Goal: Task Accomplishment & Management: Use online tool/utility

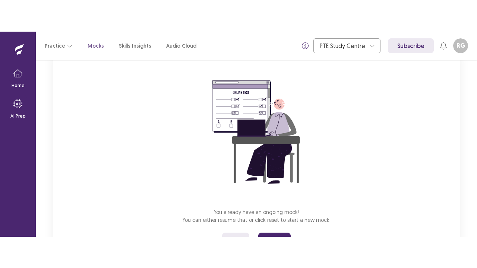
scroll to position [89, 0]
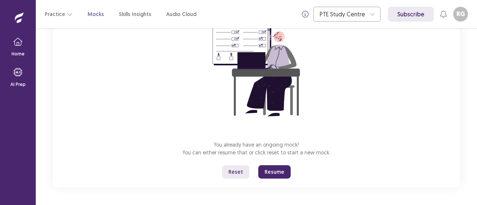
click at [239, 171] on button "Reset" at bounding box center [235, 172] width 27 height 13
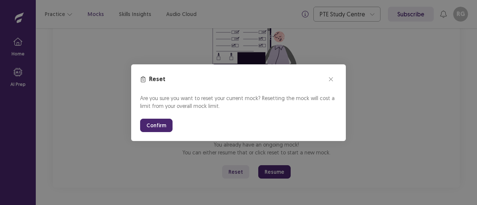
click at [147, 121] on button "Confirm" at bounding box center [156, 125] width 32 height 13
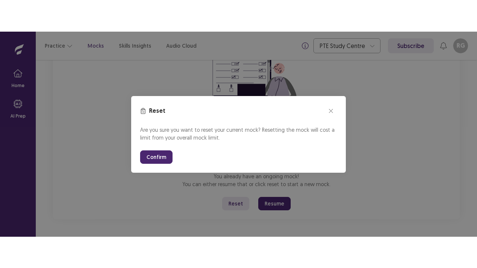
scroll to position [26, 0]
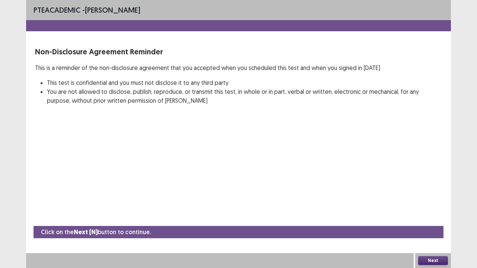
click at [435, 205] on button "Next" at bounding box center [433, 260] width 30 height 9
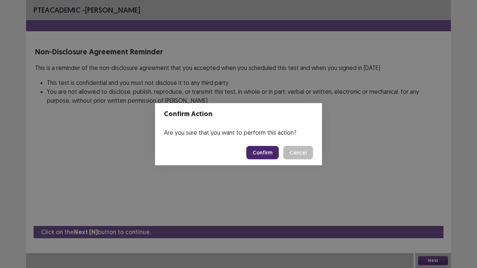
click at [258, 153] on button "Confirm" at bounding box center [262, 152] width 32 height 13
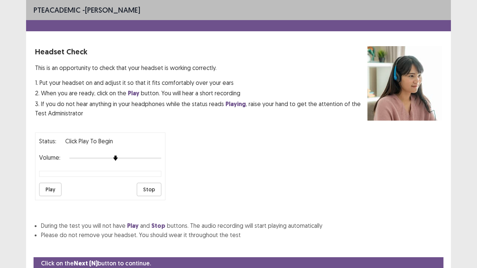
scroll to position [28, 0]
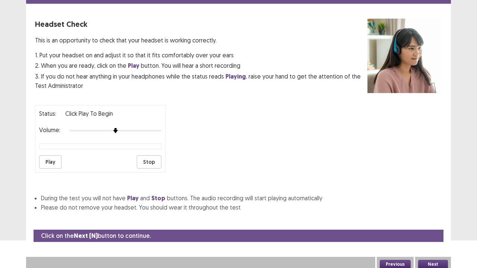
click at [428, 205] on button "Next" at bounding box center [433, 264] width 30 height 9
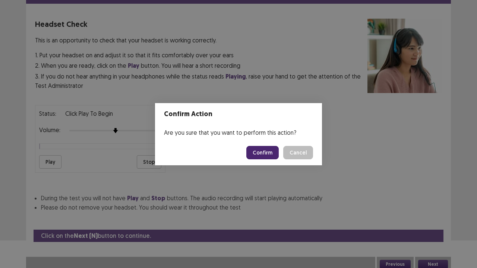
click at [269, 154] on button "Confirm" at bounding box center [262, 152] width 32 height 13
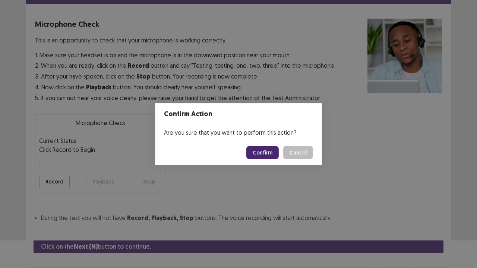
scroll to position [41, 0]
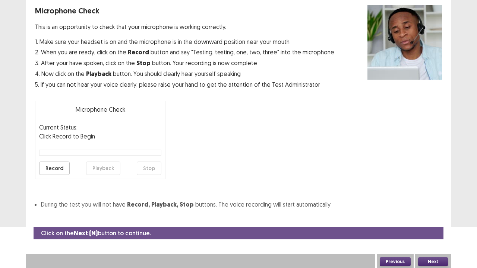
click at [428, 205] on button "Next" at bounding box center [433, 262] width 30 height 9
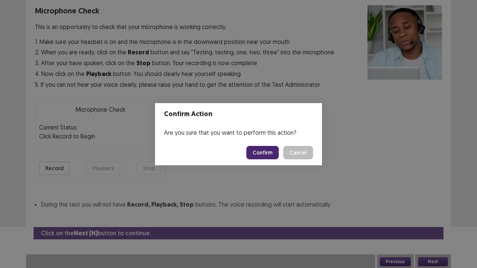
click at [267, 148] on button "Confirm" at bounding box center [262, 152] width 32 height 13
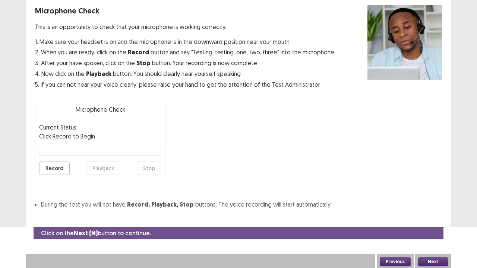
scroll to position [20, 0]
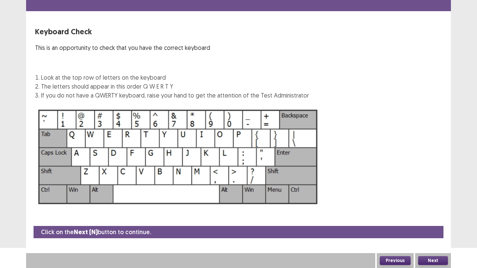
click at [435, 205] on button "Next" at bounding box center [433, 260] width 30 height 9
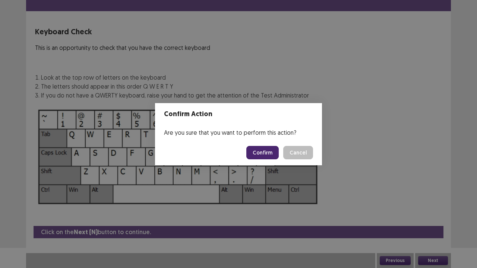
click at [265, 155] on button "Confirm" at bounding box center [262, 152] width 32 height 13
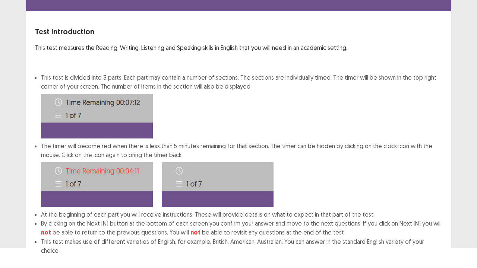
scroll to position [58, 0]
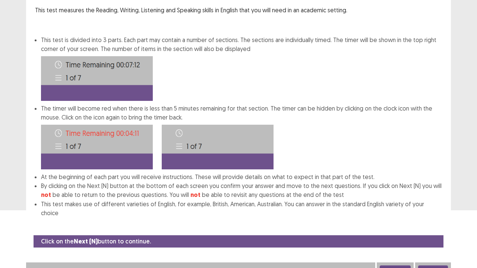
click at [434, 205] on button "Next" at bounding box center [433, 270] width 30 height 9
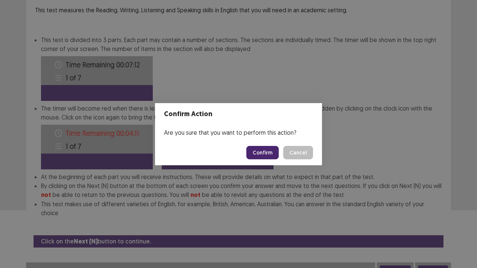
click at [272, 154] on button "Confirm" at bounding box center [262, 152] width 32 height 13
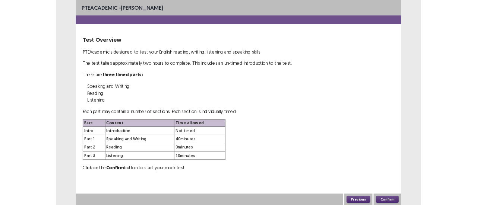
scroll to position [0, 0]
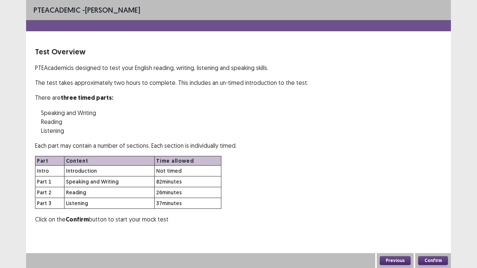
click at [429, 205] on button "Confirm" at bounding box center [433, 260] width 30 height 9
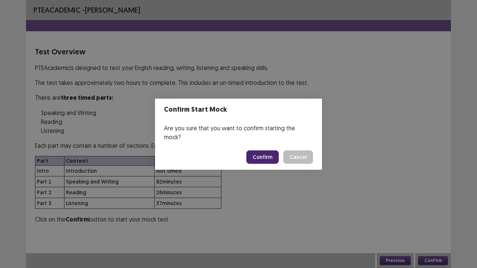
click at [265, 151] on button "Confirm" at bounding box center [262, 157] width 32 height 13
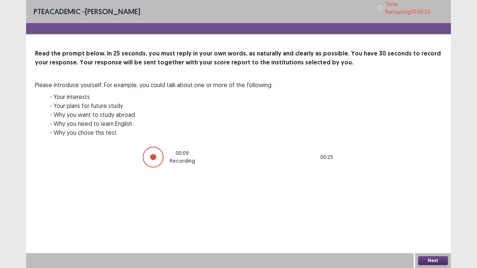
click at [430, 205] on button "Next" at bounding box center [433, 260] width 30 height 9
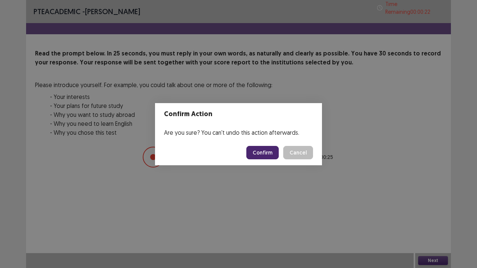
click at [262, 151] on button "Confirm" at bounding box center [262, 152] width 32 height 13
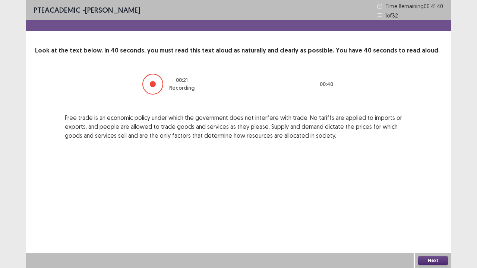
click at [429, 205] on button "Next" at bounding box center [433, 260] width 30 height 9
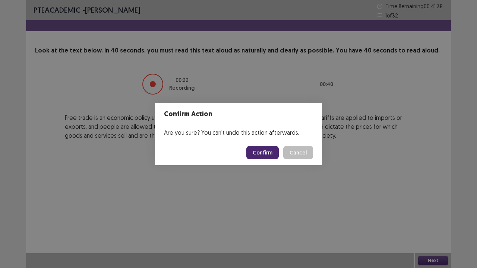
click at [271, 154] on button "Confirm" at bounding box center [262, 152] width 32 height 13
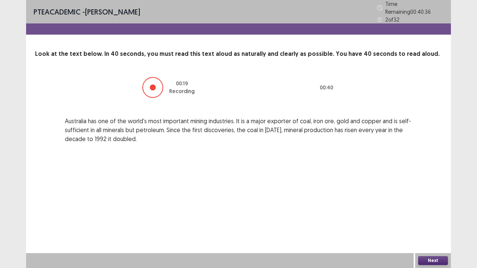
click at [426, 205] on button "Next" at bounding box center [433, 260] width 30 height 9
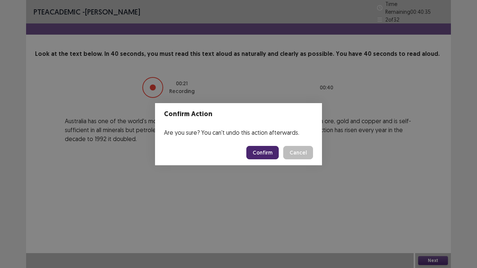
click at [255, 149] on button "Confirm" at bounding box center [262, 152] width 32 height 13
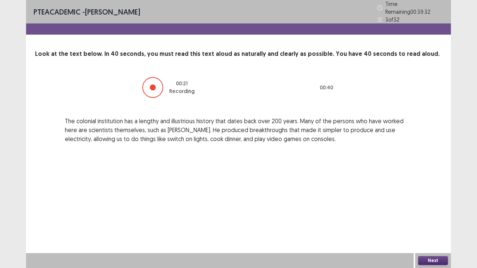
click at [426, 205] on button "Next" at bounding box center [433, 260] width 30 height 9
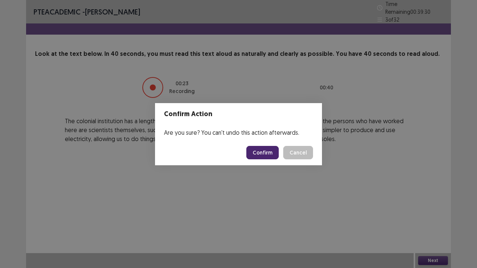
click at [260, 152] on button "Confirm" at bounding box center [262, 152] width 32 height 13
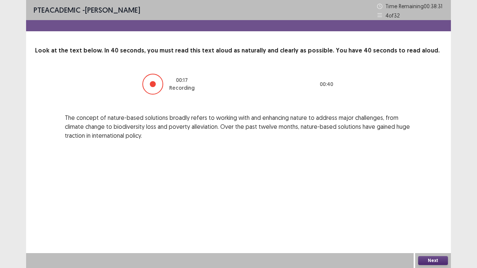
click at [432, 205] on button "Next" at bounding box center [433, 260] width 30 height 9
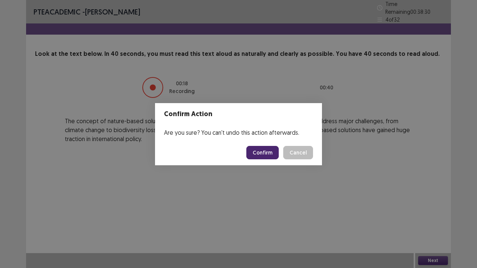
click at [268, 151] on button "Confirm" at bounding box center [262, 152] width 32 height 13
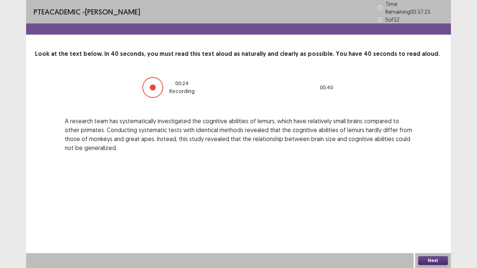
click at [434, 205] on button "Next" at bounding box center [433, 260] width 30 height 9
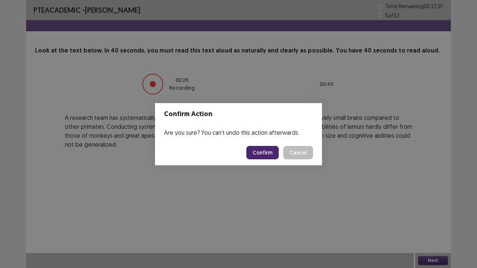
click at [263, 147] on button "Confirm" at bounding box center [262, 152] width 32 height 13
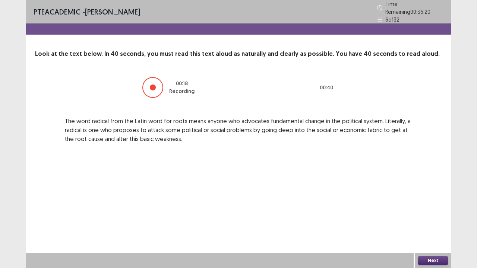
click at [429, 205] on button "Next" at bounding box center [433, 260] width 30 height 9
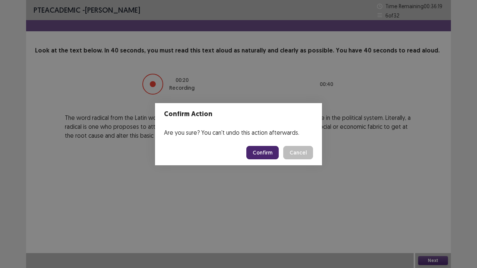
click at [255, 149] on button "Confirm" at bounding box center [262, 152] width 32 height 13
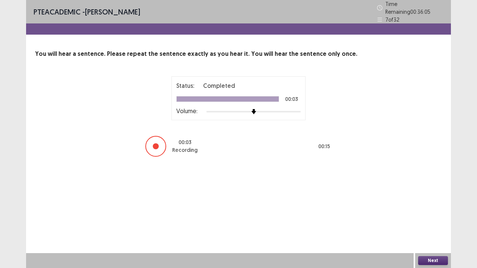
click at [436, 205] on button "Next" at bounding box center [433, 260] width 30 height 9
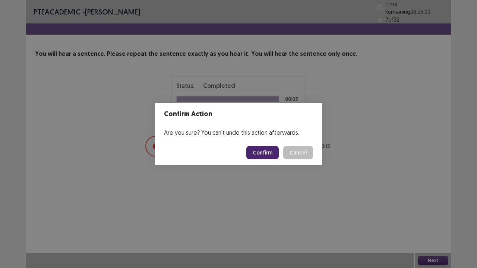
click at [264, 151] on button "Confirm" at bounding box center [262, 152] width 32 height 13
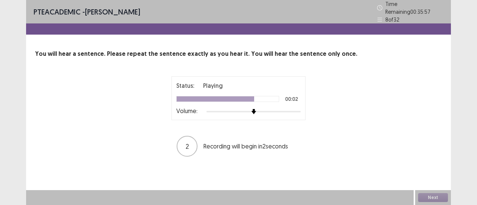
click at [314, 161] on div "PTE academic - Rojina Guragain Time Remaining 00 : 35 : 57 8 of 32 You will hea…" at bounding box center [238, 86] width 425 height 173
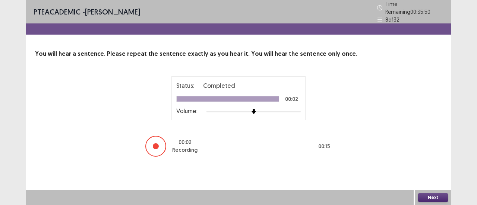
click at [426, 195] on button "Next" at bounding box center [433, 197] width 30 height 9
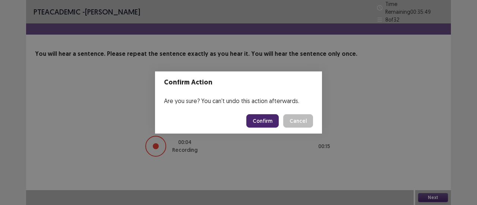
click at [264, 118] on button "Confirm" at bounding box center [262, 120] width 32 height 13
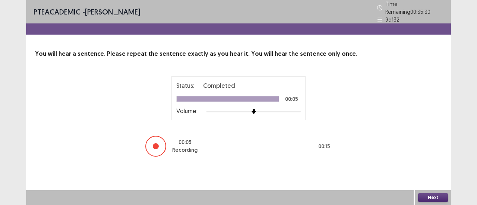
click at [435, 199] on button "Next" at bounding box center [433, 197] width 30 height 9
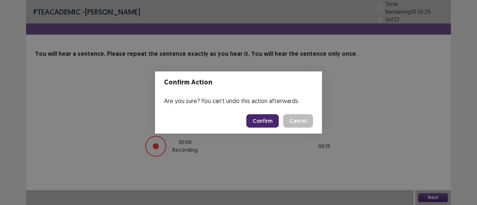
click at [271, 117] on button "Confirm" at bounding box center [262, 120] width 32 height 13
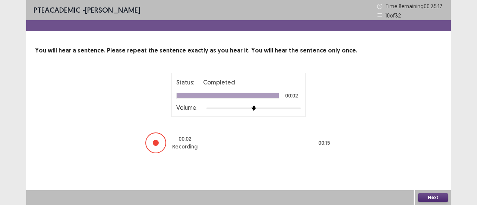
click at [426, 199] on button "Next" at bounding box center [433, 197] width 30 height 9
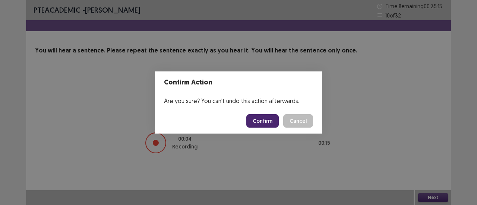
click at [261, 118] on button "Confirm" at bounding box center [262, 120] width 32 height 13
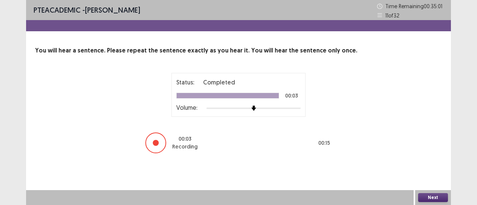
click at [432, 200] on button "Next" at bounding box center [433, 197] width 30 height 9
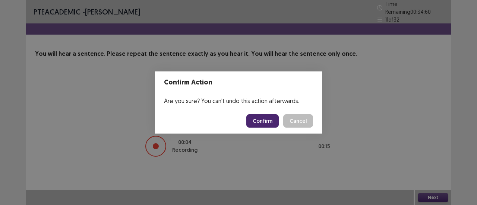
click at [262, 118] on button "Confirm" at bounding box center [262, 120] width 32 height 13
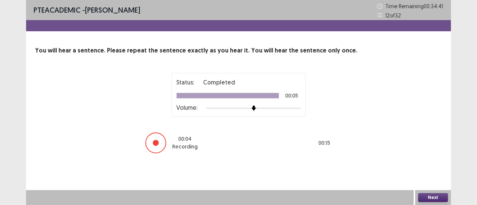
click at [426, 198] on button "Next" at bounding box center [433, 197] width 30 height 9
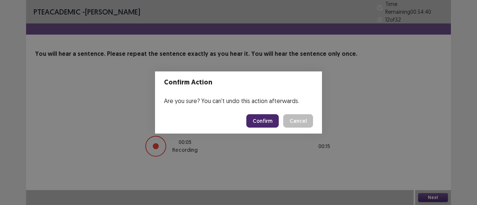
click at [255, 118] on button "Confirm" at bounding box center [262, 120] width 32 height 13
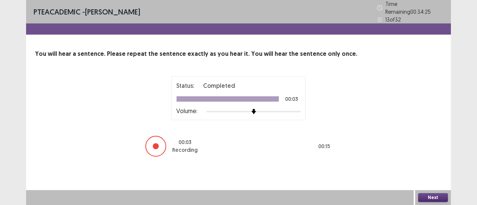
click at [426, 196] on button "Next" at bounding box center [433, 197] width 30 height 9
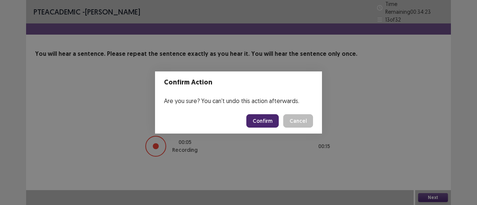
click at [257, 122] on button "Confirm" at bounding box center [262, 120] width 32 height 13
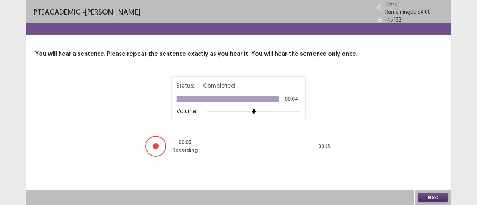
click at [429, 198] on button "Next" at bounding box center [433, 197] width 30 height 9
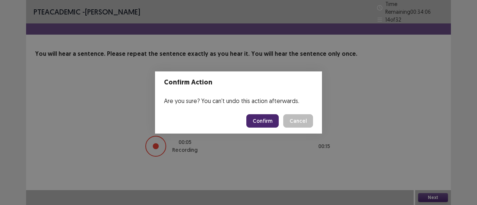
click at [255, 120] on button "Confirm" at bounding box center [262, 120] width 32 height 13
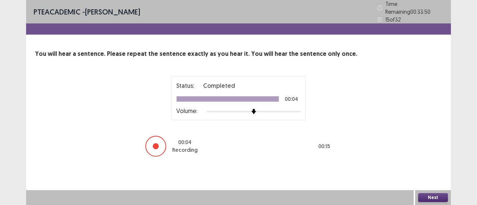
click at [427, 200] on button "Next" at bounding box center [433, 197] width 30 height 9
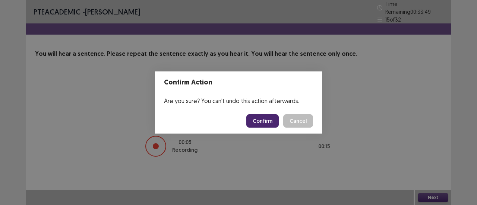
click at [264, 120] on button "Confirm" at bounding box center [262, 120] width 32 height 13
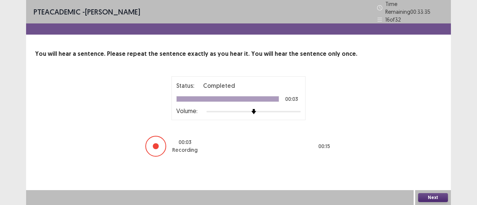
click at [429, 199] on button "Next" at bounding box center [433, 197] width 30 height 9
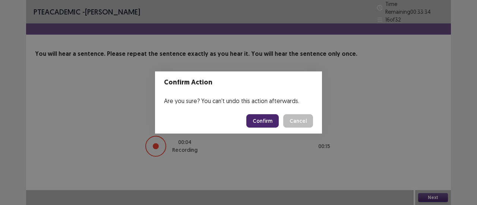
click at [262, 120] on button "Confirm" at bounding box center [262, 120] width 32 height 13
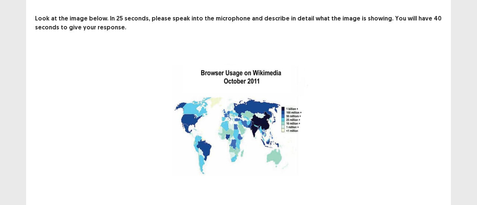
scroll to position [47, 0]
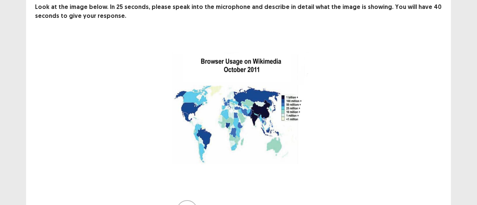
click at [306, 149] on img at bounding box center [238, 111] width 186 height 147
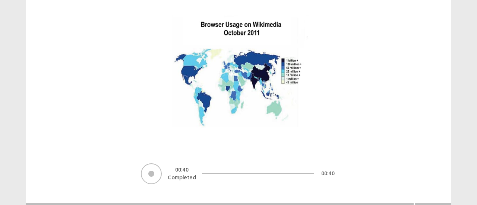
scroll to position [93, 0]
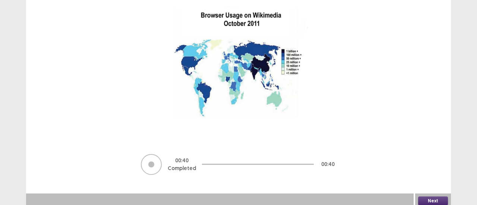
click at [431, 198] on button "Next" at bounding box center [433, 201] width 30 height 9
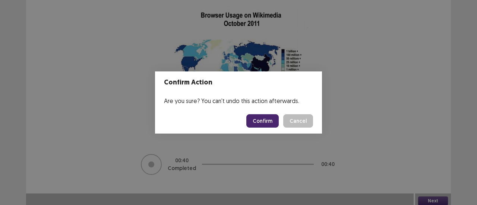
click at [254, 120] on button "Confirm" at bounding box center [262, 120] width 32 height 13
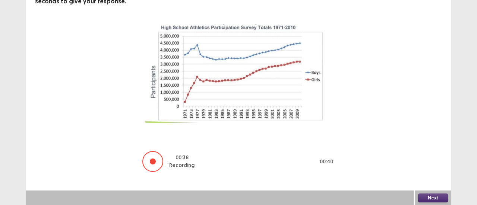
scroll to position [58, 0]
click at [425, 198] on button "Next" at bounding box center [433, 198] width 30 height 9
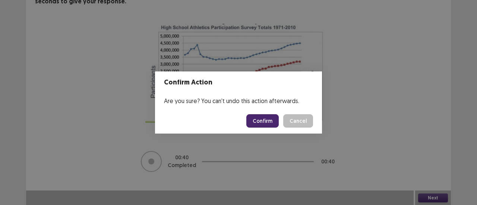
click at [265, 119] on button "Confirm" at bounding box center [262, 120] width 32 height 13
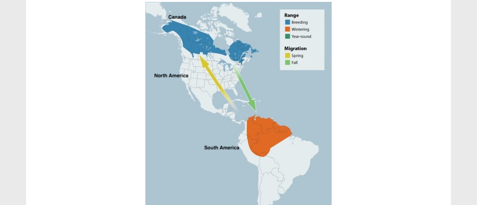
scroll to position [180, 0]
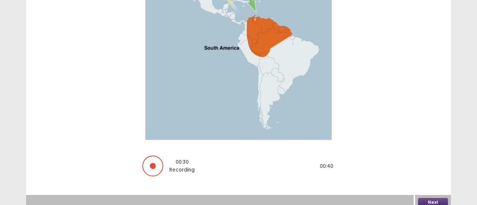
click at [426, 199] on button "Next" at bounding box center [433, 202] width 30 height 9
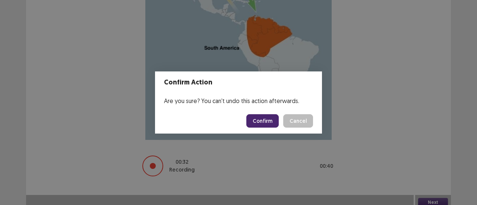
click at [267, 120] on button "Confirm" at bounding box center [262, 120] width 32 height 13
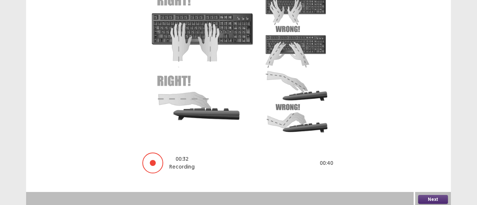
scroll to position [94, 0]
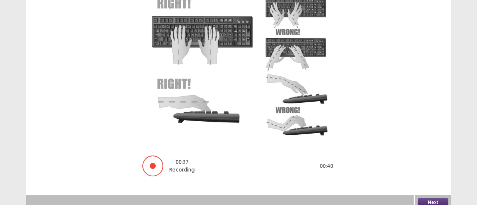
click at [431, 199] on button "Next" at bounding box center [433, 202] width 30 height 9
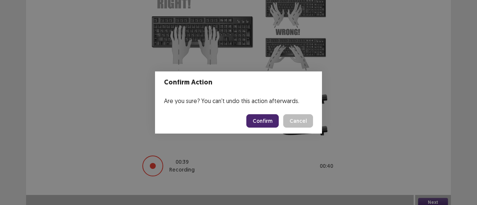
click at [271, 122] on button "Confirm" at bounding box center [262, 120] width 32 height 13
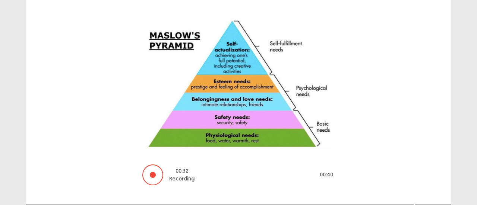
scroll to position [77, 0]
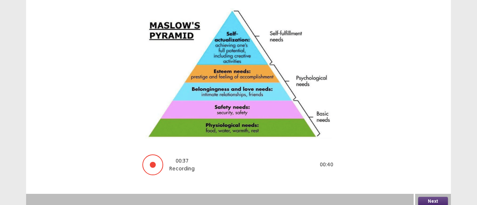
click at [427, 197] on button "Next" at bounding box center [433, 201] width 30 height 9
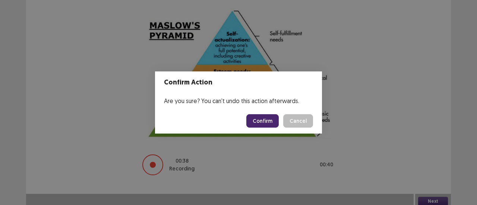
click at [268, 117] on button "Confirm" at bounding box center [262, 120] width 32 height 13
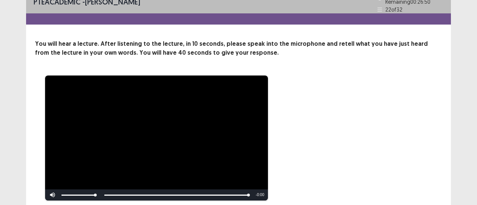
scroll to position [35, 0]
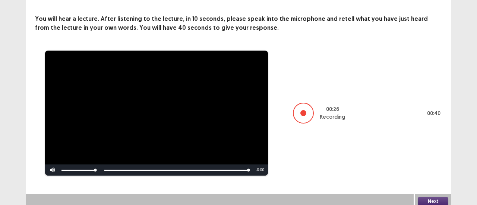
click at [429, 198] on button "Next" at bounding box center [433, 201] width 30 height 9
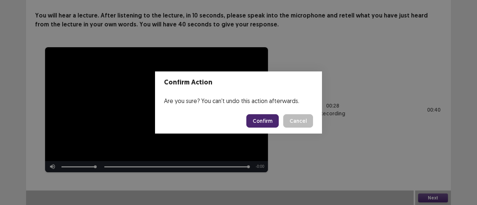
click at [262, 117] on button "Confirm" at bounding box center [262, 120] width 32 height 13
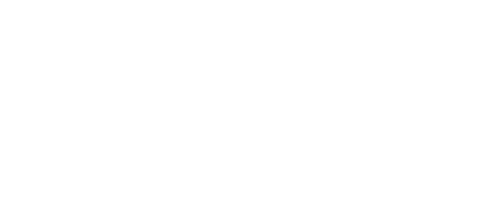
scroll to position [0, 0]
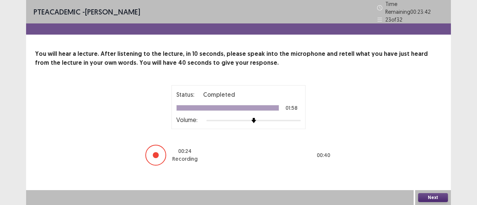
click at [429, 194] on button "Next" at bounding box center [433, 197] width 30 height 9
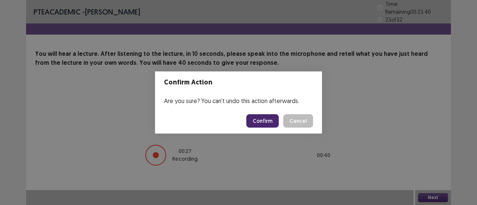
click at [267, 120] on button "Confirm" at bounding box center [262, 120] width 32 height 13
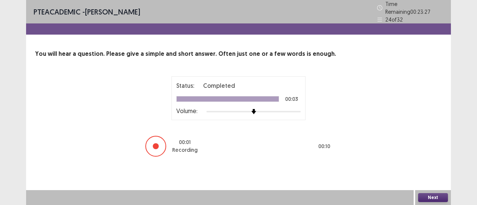
click at [425, 196] on button "Next" at bounding box center [433, 197] width 30 height 9
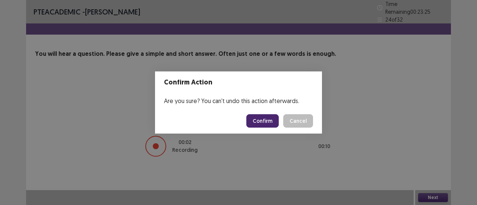
click at [271, 119] on button "Confirm" at bounding box center [262, 120] width 32 height 13
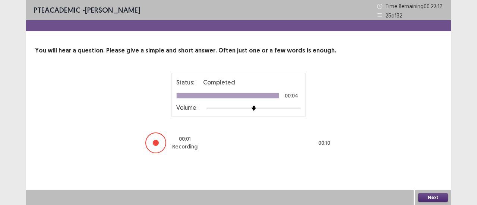
click at [430, 198] on button "Next" at bounding box center [433, 197] width 30 height 9
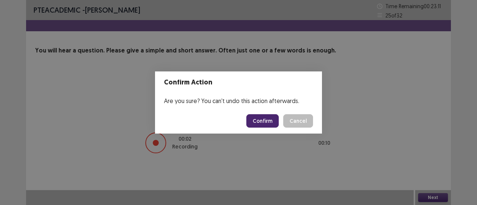
click at [267, 118] on button "Confirm" at bounding box center [262, 120] width 32 height 13
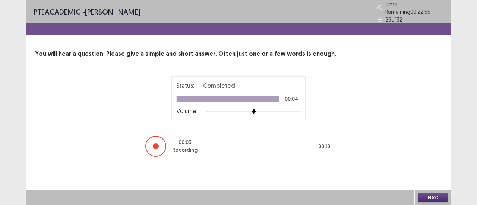
click at [431, 199] on button "Next" at bounding box center [433, 197] width 30 height 9
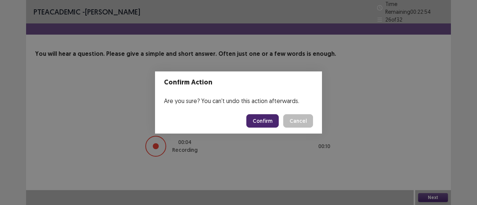
click at [260, 123] on button "Confirm" at bounding box center [262, 120] width 32 height 13
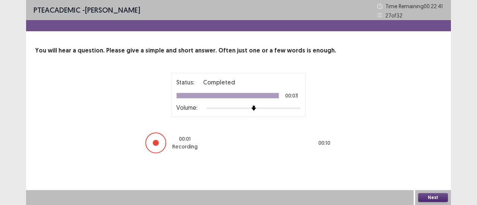
click at [422, 200] on button "Next" at bounding box center [433, 197] width 30 height 9
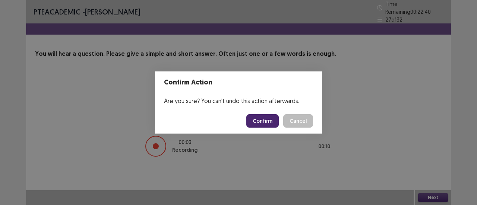
click at [256, 117] on button "Confirm" at bounding box center [262, 120] width 32 height 13
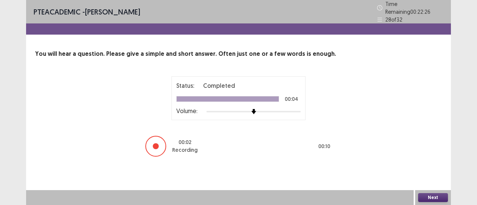
click at [423, 199] on button "Next" at bounding box center [433, 197] width 30 height 9
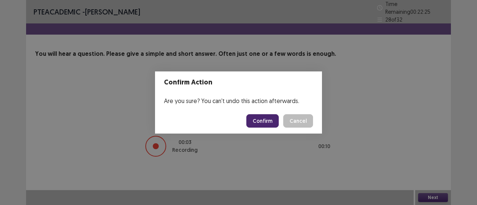
click at [262, 119] on button "Confirm" at bounding box center [262, 120] width 32 height 13
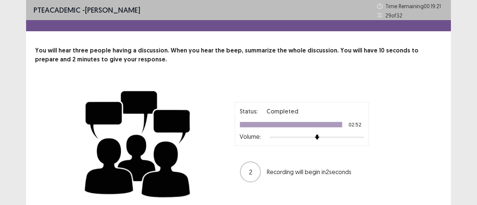
drag, startPoint x: 352, startPoint y: 94, endPoint x: 355, endPoint y: 59, distance: 35.5
click at [355, 59] on div "You will hear three people having a discussion. When you hear the beep, summari…" at bounding box center [238, 125] width 425 height 158
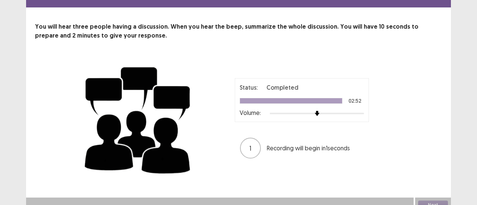
scroll to position [31, 0]
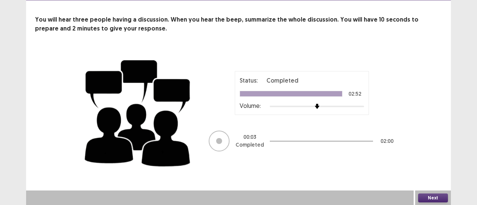
click at [427, 195] on button "Next" at bounding box center [433, 198] width 30 height 9
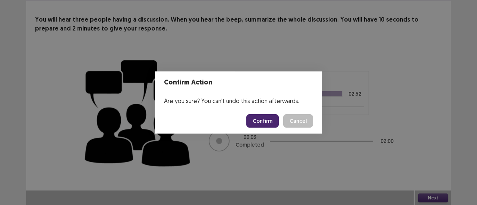
click at [262, 122] on button "Confirm" at bounding box center [262, 120] width 32 height 13
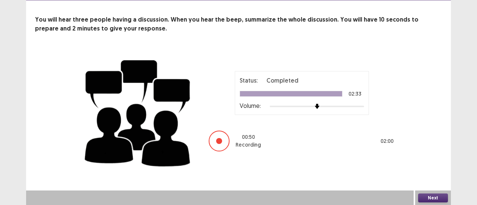
click at [431, 196] on button "Next" at bounding box center [433, 198] width 30 height 9
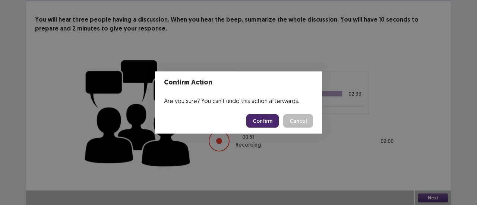
click at [254, 117] on button "Confirm" at bounding box center [262, 120] width 32 height 13
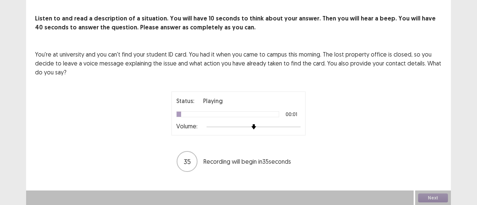
scroll to position [31, 0]
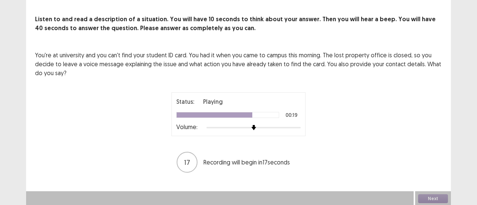
click at [254, 117] on div at bounding box center [227, 115] width 103 height 6
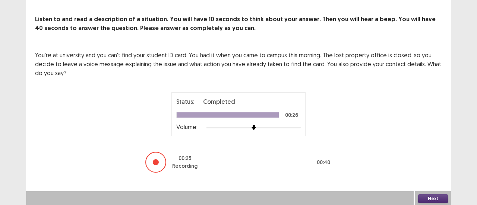
click at [427, 198] on button "Next" at bounding box center [433, 199] width 30 height 9
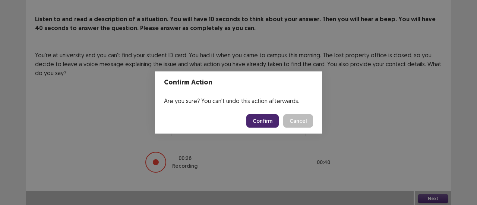
click at [262, 119] on button "Confirm" at bounding box center [262, 120] width 32 height 13
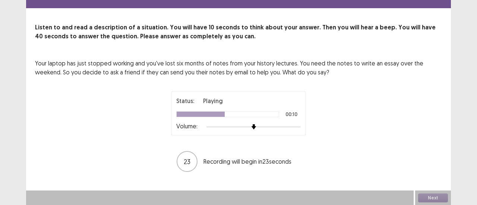
scroll to position [23, 0]
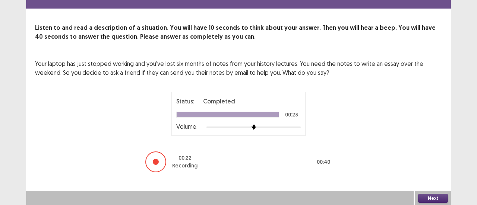
click at [431, 199] on button "Next" at bounding box center [433, 198] width 30 height 9
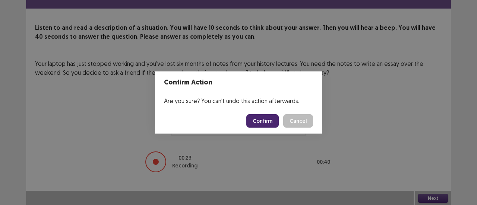
click at [267, 119] on button "Confirm" at bounding box center [262, 120] width 32 height 13
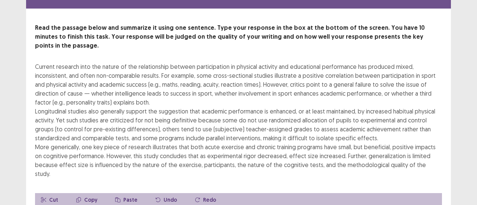
scroll to position [26, 0]
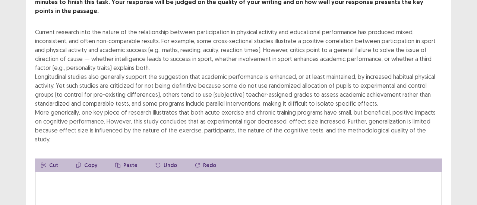
scroll to position [58, 0]
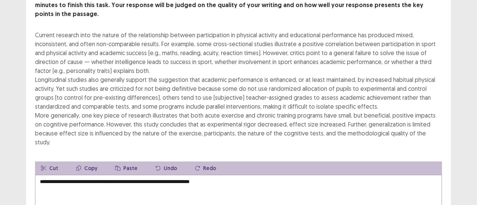
type textarea "**********"
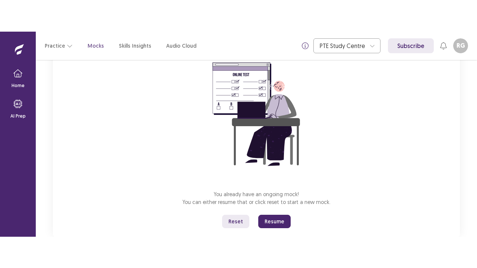
scroll to position [89, 0]
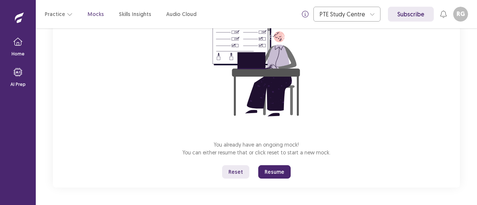
click at [235, 172] on button "Reset" at bounding box center [235, 172] width 27 height 13
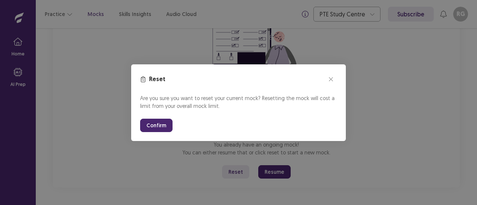
click at [161, 125] on button "Confirm" at bounding box center [156, 125] width 32 height 13
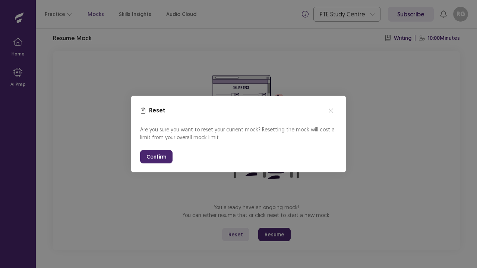
scroll to position [26, 0]
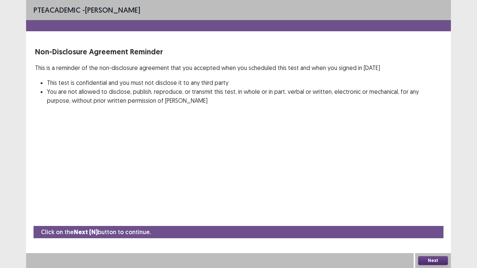
click at [434, 205] on button "Next" at bounding box center [433, 260] width 30 height 9
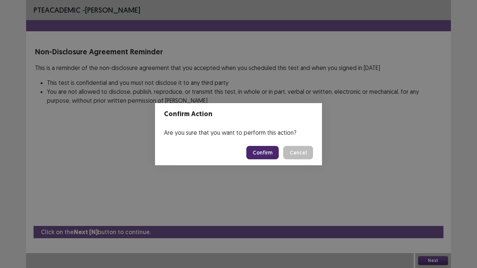
click at [270, 152] on button "Confirm" at bounding box center [262, 152] width 32 height 13
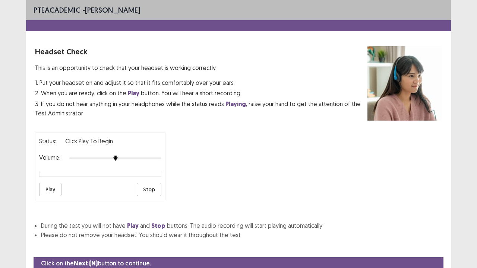
scroll to position [28, 0]
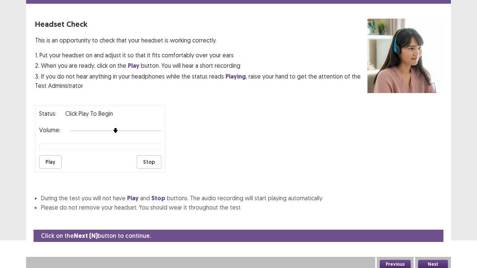
click at [425, 205] on button "Next" at bounding box center [433, 264] width 30 height 9
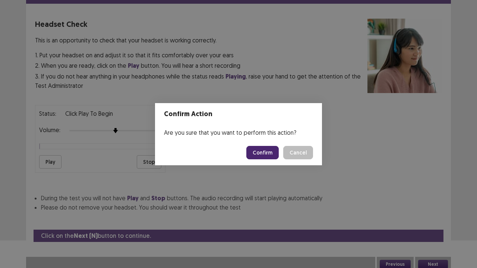
click at [265, 152] on button "Confirm" at bounding box center [262, 152] width 32 height 13
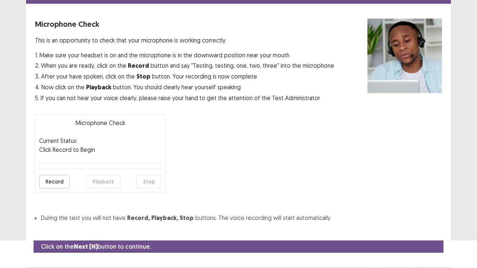
scroll to position [41, 0]
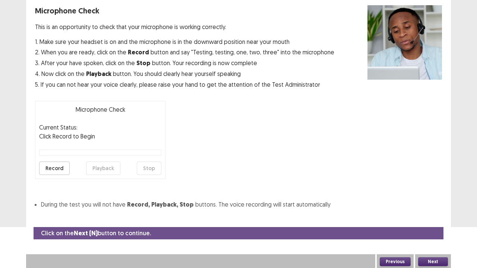
click at [427, 205] on button "Next" at bounding box center [433, 262] width 30 height 9
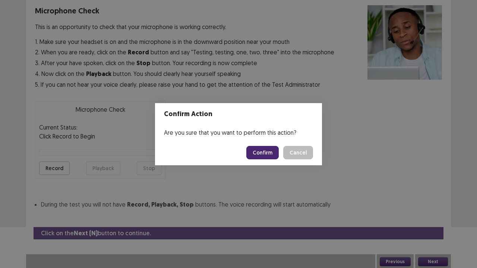
click at [267, 151] on button "Confirm" at bounding box center [262, 152] width 32 height 13
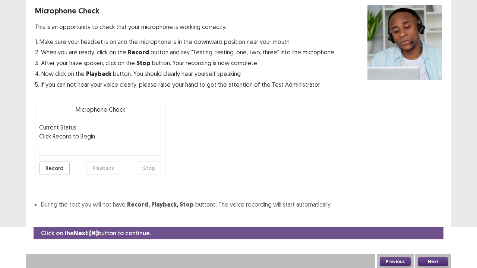
scroll to position [20, 0]
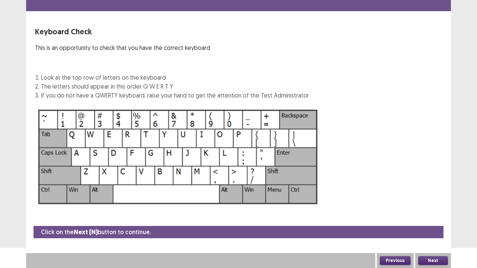
click at [425, 205] on button "Next" at bounding box center [433, 260] width 30 height 9
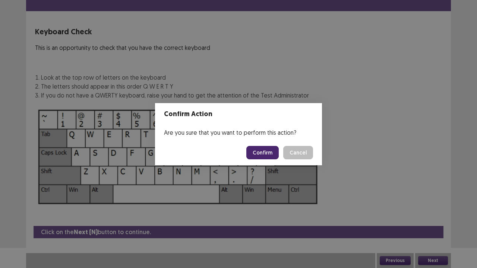
click at [270, 150] on button "Confirm" at bounding box center [262, 152] width 32 height 13
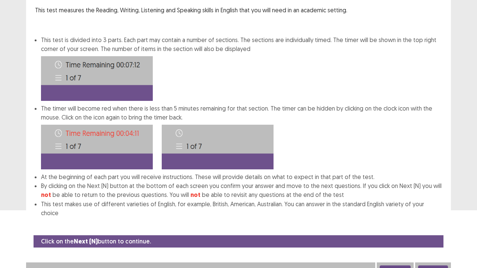
click at [431, 205] on button "Next" at bounding box center [433, 270] width 30 height 9
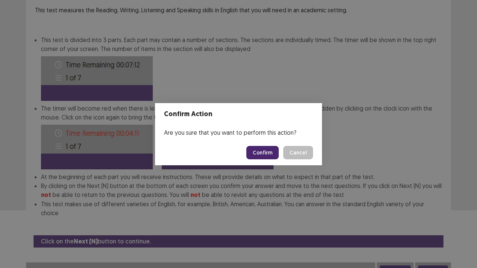
click at [271, 148] on button "Confirm" at bounding box center [262, 152] width 32 height 13
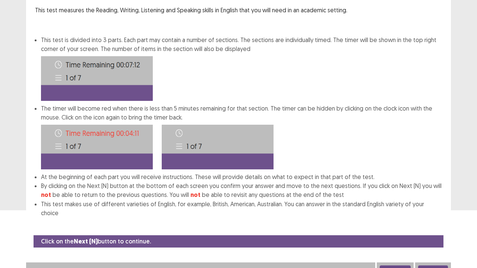
scroll to position [0, 0]
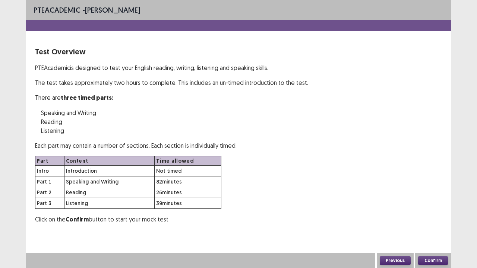
click at [428, 205] on button "Confirm" at bounding box center [433, 260] width 30 height 9
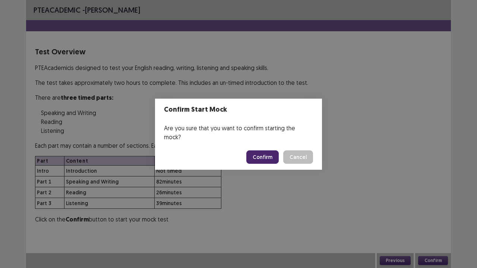
click at [262, 153] on button "Confirm" at bounding box center [262, 157] width 32 height 13
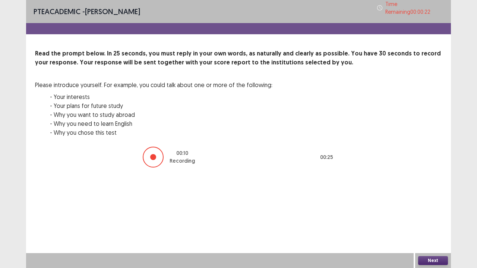
click at [424, 205] on button "Next" at bounding box center [433, 260] width 30 height 9
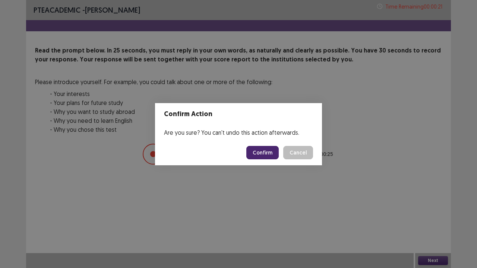
click at [270, 153] on button "Confirm" at bounding box center [262, 152] width 32 height 13
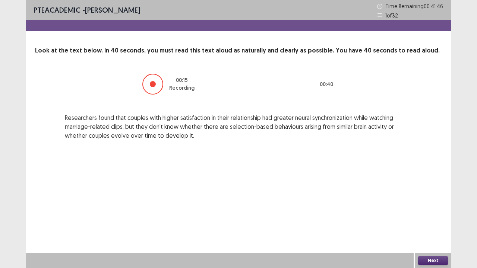
click at [428, 205] on button "Next" at bounding box center [433, 260] width 30 height 9
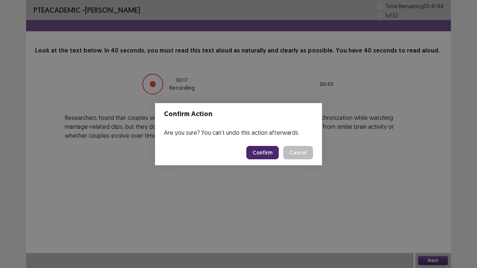
click at [271, 150] on button "Confirm" at bounding box center [262, 152] width 32 height 13
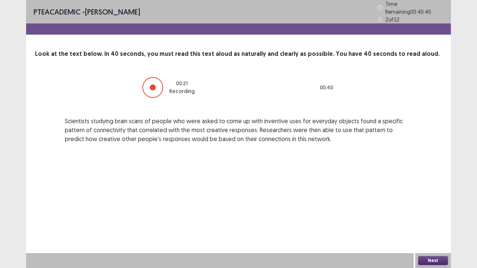
click at [432, 205] on button "Next" at bounding box center [433, 260] width 30 height 9
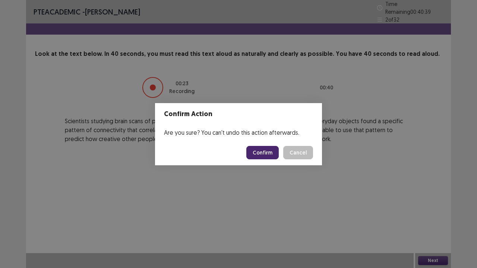
click at [265, 152] on button "Confirm" at bounding box center [262, 152] width 32 height 13
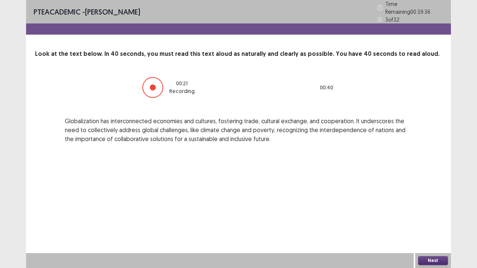
click at [426, 205] on button "Next" at bounding box center [433, 260] width 30 height 9
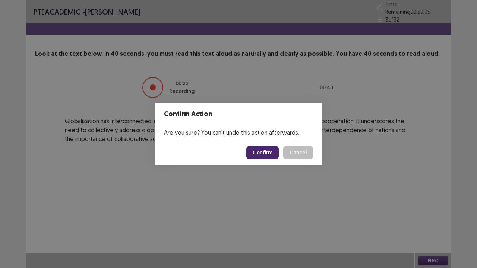
click at [260, 153] on button "Confirm" at bounding box center [262, 152] width 32 height 13
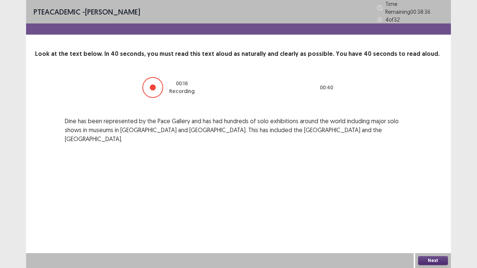
click at [426, 205] on button "Next" at bounding box center [433, 260] width 30 height 9
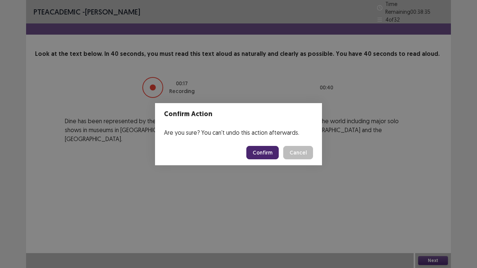
click at [263, 151] on button "Confirm" at bounding box center [262, 152] width 32 height 13
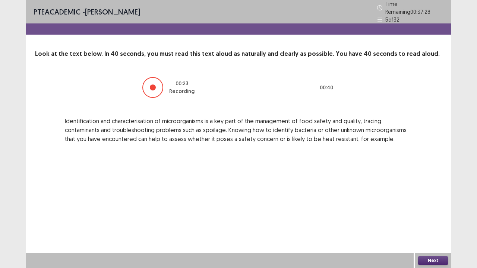
click at [426, 205] on button "Next" at bounding box center [433, 260] width 30 height 9
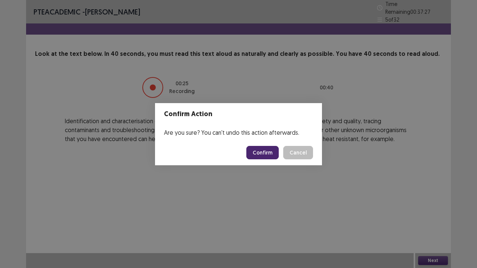
click at [265, 155] on button "Confirm" at bounding box center [262, 152] width 32 height 13
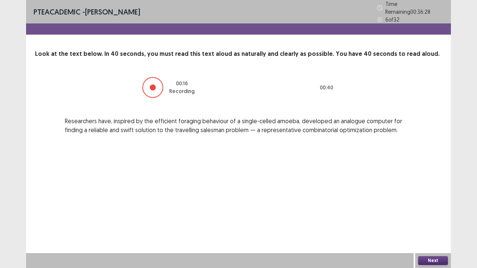
click at [429, 205] on button "Next" at bounding box center [433, 260] width 30 height 9
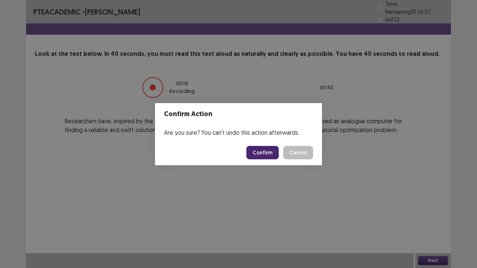
click at [261, 148] on button "Confirm" at bounding box center [262, 152] width 32 height 13
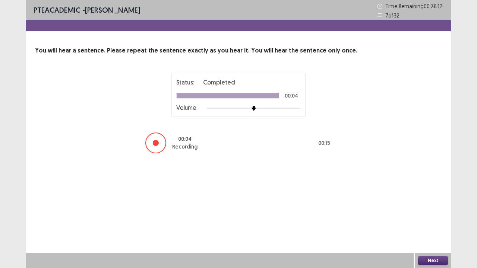
click at [437, 205] on button "Next" at bounding box center [433, 260] width 30 height 9
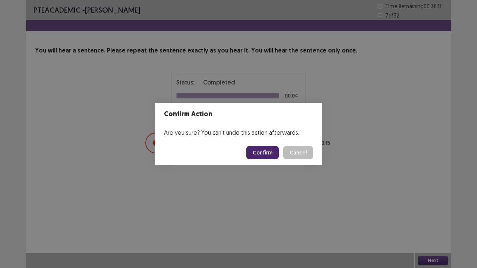
click at [262, 149] on button "Confirm" at bounding box center [262, 152] width 32 height 13
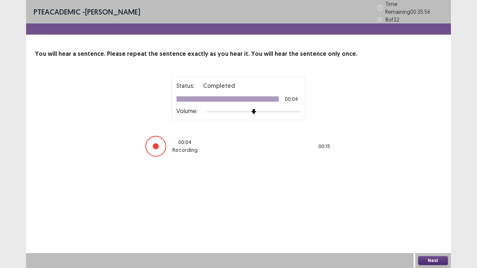
click at [434, 205] on button "Next" at bounding box center [433, 260] width 30 height 9
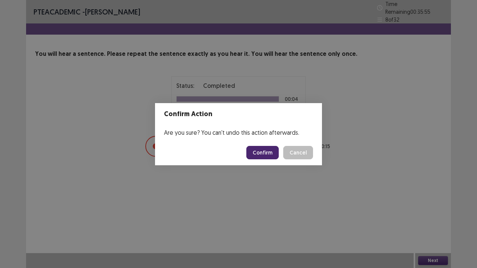
click at [264, 153] on button "Confirm" at bounding box center [262, 152] width 32 height 13
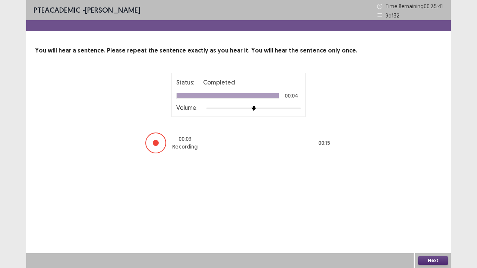
click at [431, 205] on button "Next" at bounding box center [433, 260] width 30 height 9
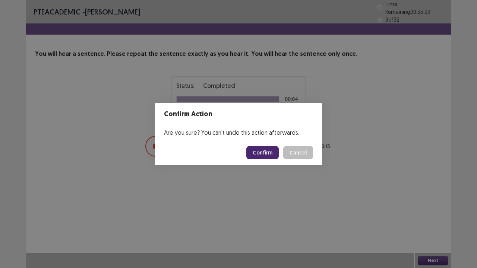
click at [258, 150] on button "Confirm" at bounding box center [262, 152] width 32 height 13
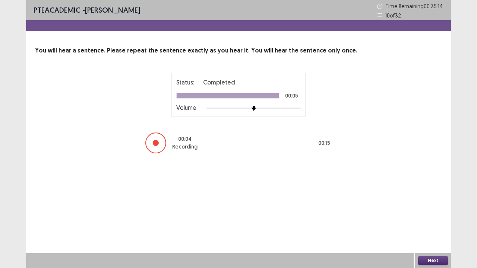
click at [431, 205] on button "Next" at bounding box center [433, 260] width 30 height 9
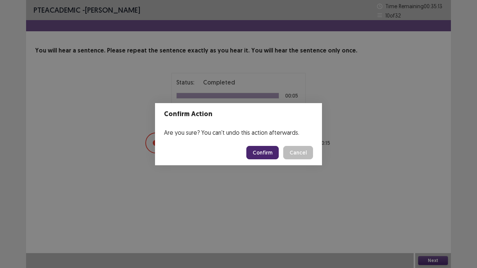
click at [256, 149] on button "Confirm" at bounding box center [262, 152] width 32 height 13
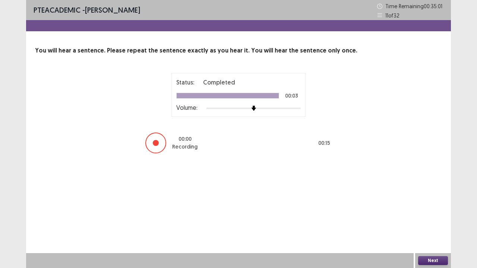
click at [427, 205] on button "Next" at bounding box center [433, 260] width 30 height 9
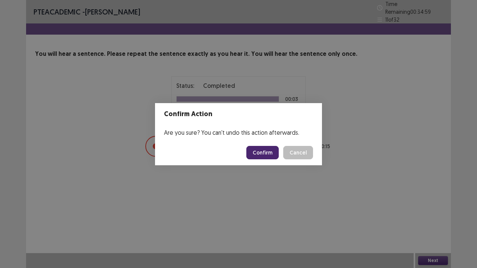
click at [259, 152] on button "Confirm" at bounding box center [262, 152] width 32 height 13
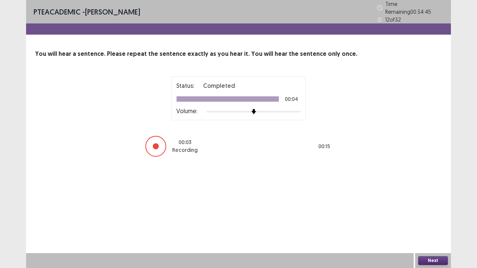
click at [424, 205] on button "Next" at bounding box center [433, 260] width 30 height 9
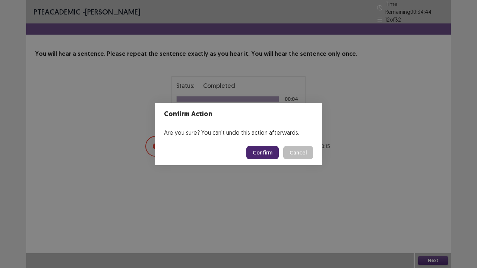
click at [255, 151] on button "Confirm" at bounding box center [262, 152] width 32 height 13
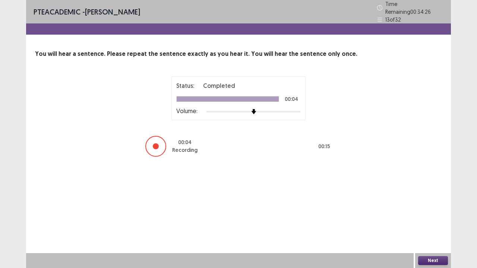
click at [430, 205] on button "Next" at bounding box center [433, 260] width 30 height 9
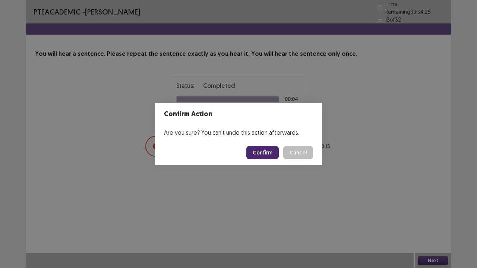
click at [257, 151] on button "Confirm" at bounding box center [262, 152] width 32 height 13
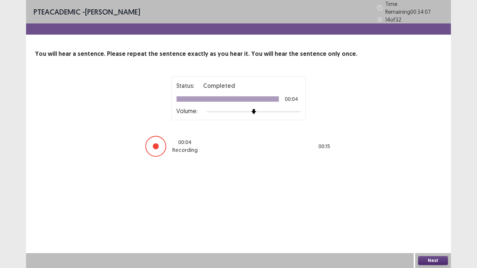
click at [434, 205] on button "Next" at bounding box center [433, 260] width 30 height 9
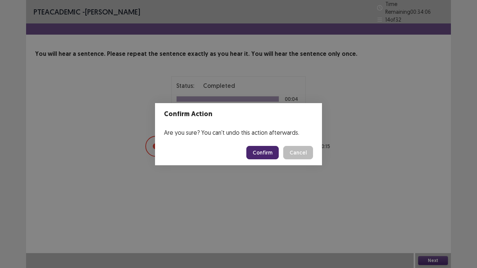
click at [263, 151] on button "Confirm" at bounding box center [262, 152] width 32 height 13
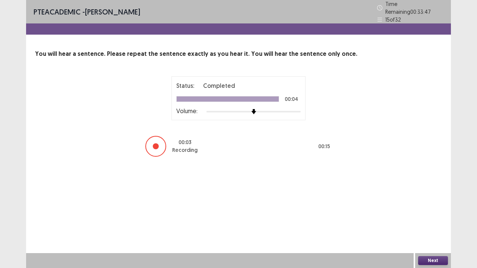
click at [427, 205] on button "Next" at bounding box center [433, 260] width 30 height 9
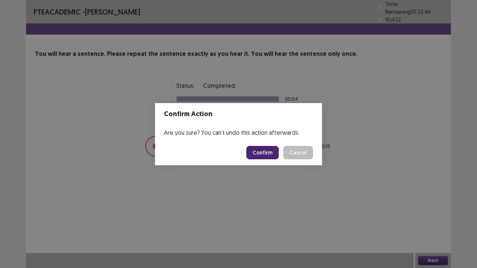
click at [264, 152] on button "Confirm" at bounding box center [262, 152] width 32 height 13
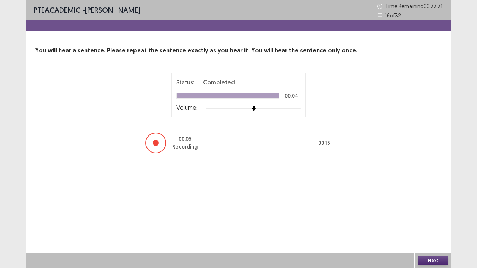
click at [426, 205] on button "Next" at bounding box center [433, 260] width 30 height 9
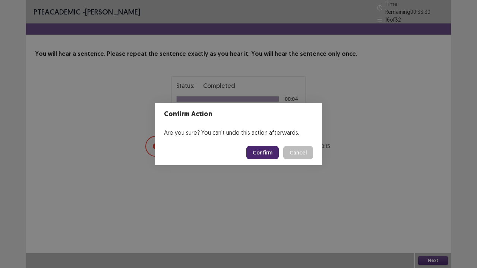
click at [270, 150] on button "Confirm" at bounding box center [262, 152] width 32 height 13
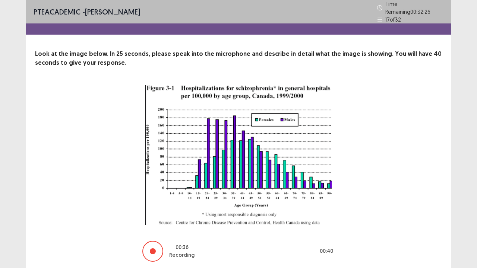
scroll to position [24, 0]
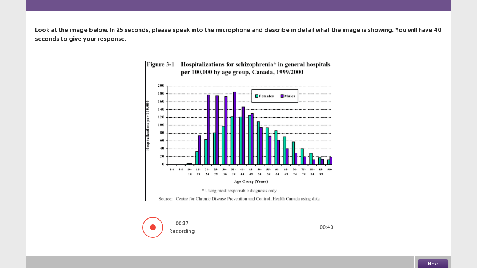
click at [431, 205] on button "Next" at bounding box center [433, 264] width 30 height 9
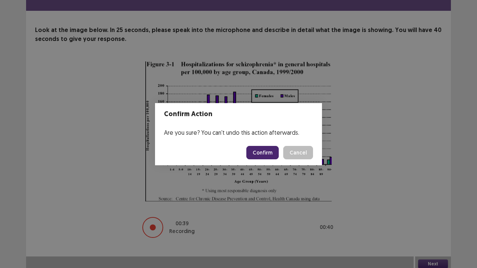
click at [269, 150] on button "Confirm" at bounding box center [262, 152] width 32 height 13
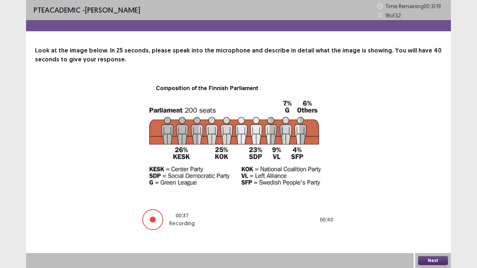
click at [432, 205] on button "Next" at bounding box center [433, 260] width 30 height 9
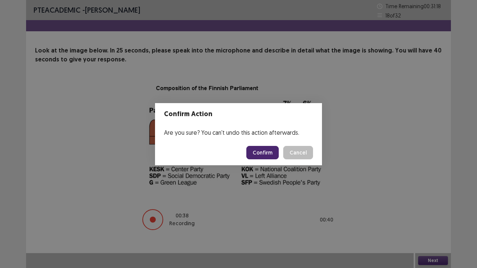
click at [266, 151] on button "Confirm" at bounding box center [262, 152] width 32 height 13
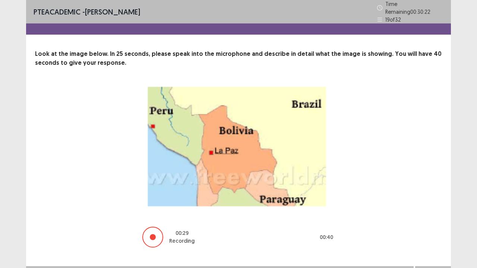
scroll to position [10, 0]
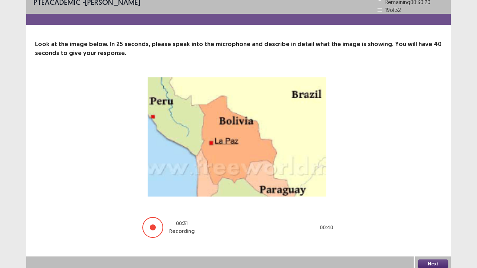
click at [426, 205] on button "Next" at bounding box center [433, 264] width 30 height 9
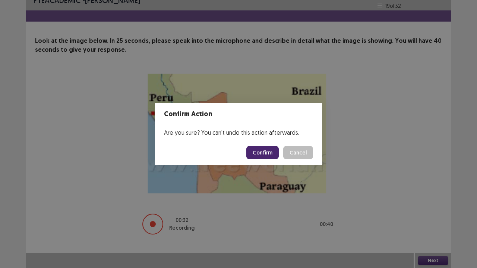
click at [267, 149] on button "Confirm" at bounding box center [262, 152] width 32 height 13
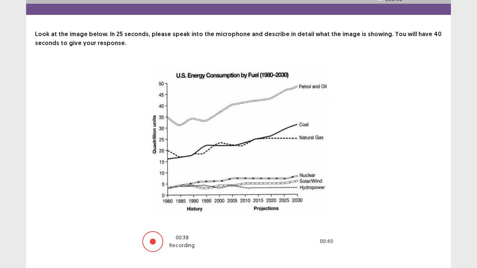
scroll to position [34, 0]
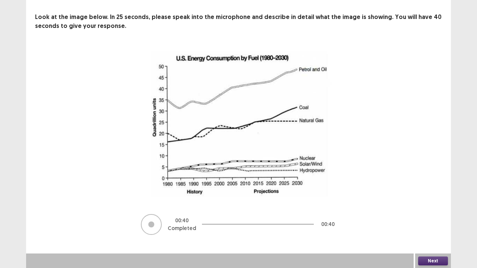
click at [423, 205] on button "Next" at bounding box center [433, 261] width 30 height 9
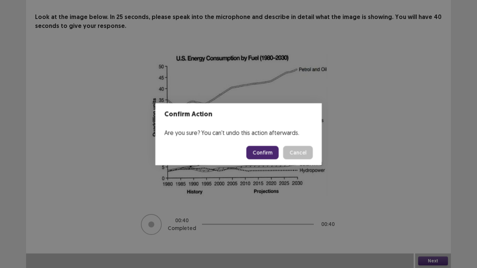
click at [423, 205] on div "Confirm Action Are you sure? You can't undo this action afterwards. Confirm Can…" at bounding box center [238, 134] width 477 height 268
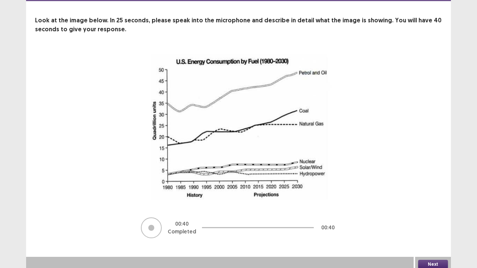
click at [428, 205] on button "Next" at bounding box center [433, 264] width 30 height 9
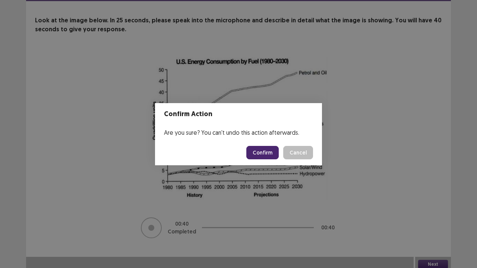
click at [258, 147] on button "Confirm" at bounding box center [262, 152] width 32 height 13
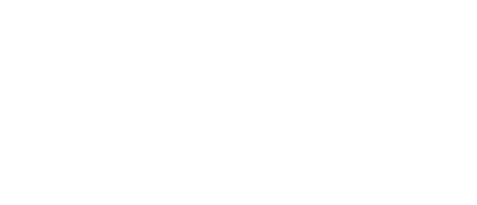
scroll to position [0, 0]
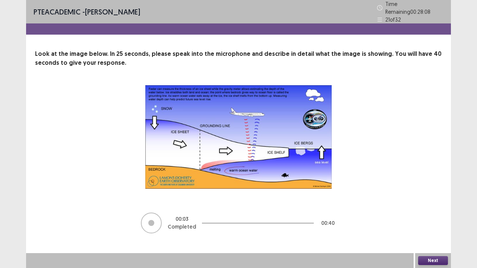
click at [429, 205] on button "Next" at bounding box center [433, 260] width 30 height 9
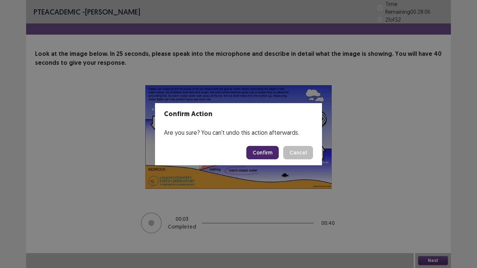
click at [262, 154] on button "Confirm" at bounding box center [262, 152] width 32 height 13
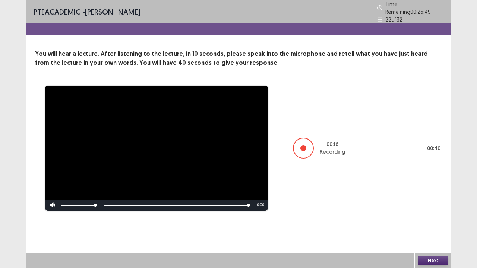
click at [428, 205] on button "Next" at bounding box center [433, 260] width 30 height 9
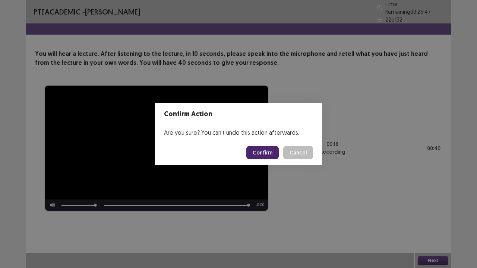
click at [263, 154] on button "Confirm" at bounding box center [262, 152] width 32 height 13
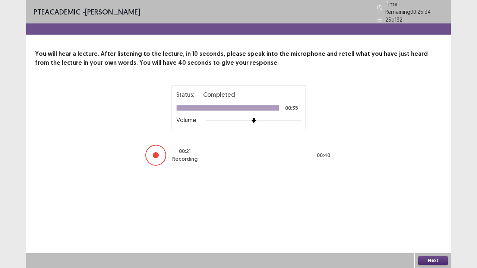
click at [426, 205] on button "Next" at bounding box center [433, 260] width 30 height 9
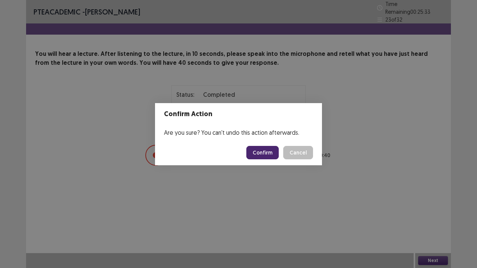
click at [265, 151] on button "Confirm" at bounding box center [262, 152] width 32 height 13
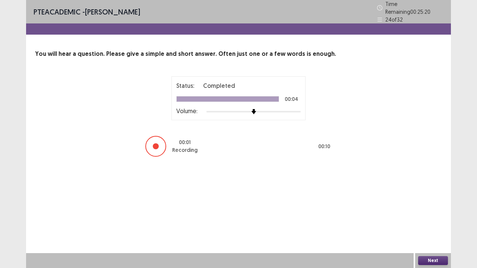
click at [425, 205] on button "Next" at bounding box center [433, 260] width 30 height 9
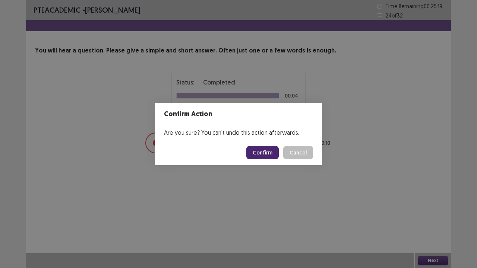
click at [266, 148] on button "Confirm" at bounding box center [262, 152] width 32 height 13
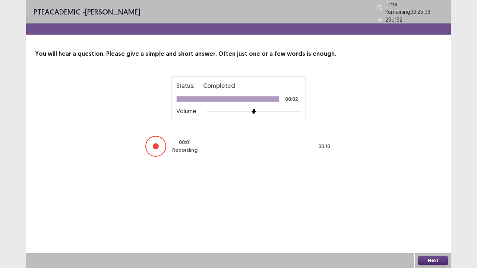
click at [432, 205] on button "Next" at bounding box center [433, 260] width 30 height 9
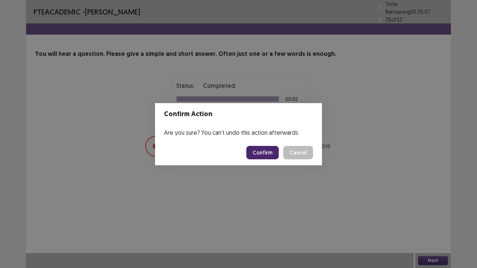
click at [262, 151] on button "Confirm" at bounding box center [262, 152] width 32 height 13
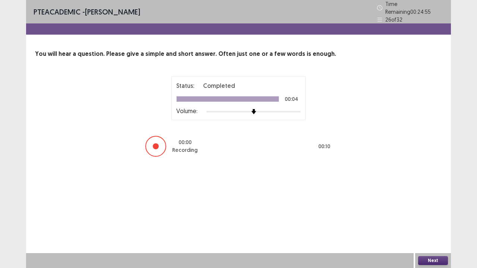
click at [424, 205] on button "Next" at bounding box center [433, 260] width 30 height 9
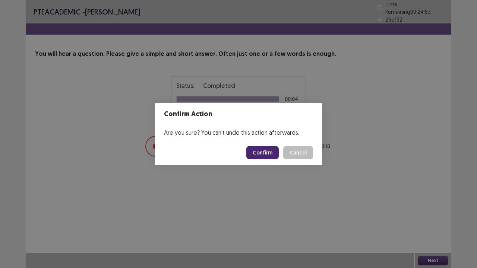
click at [266, 154] on button "Confirm" at bounding box center [262, 152] width 32 height 13
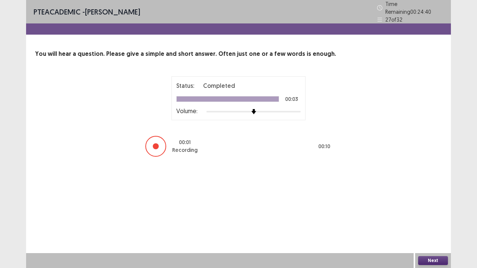
click at [426, 205] on button "Next" at bounding box center [433, 260] width 30 height 9
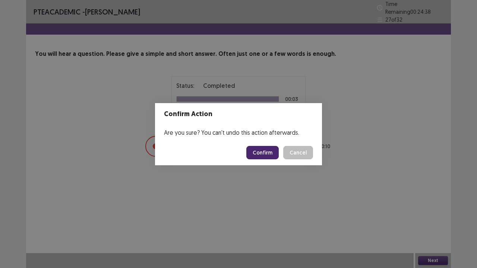
click at [267, 153] on button "Confirm" at bounding box center [262, 152] width 32 height 13
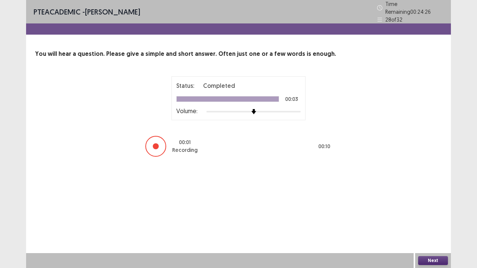
click at [427, 205] on button "Next" at bounding box center [433, 260] width 30 height 9
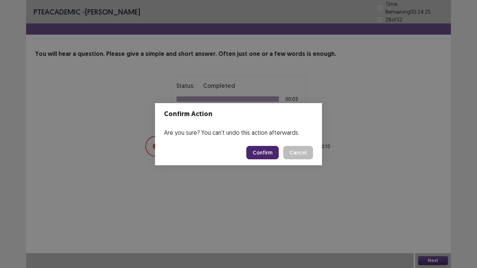
click at [261, 145] on footer "Confirm Cancel" at bounding box center [238, 152] width 167 height 25
click at [260, 150] on button "Confirm" at bounding box center [262, 152] width 32 height 13
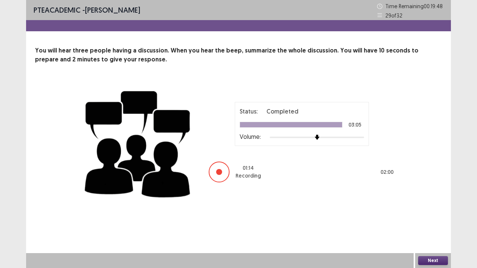
click at [429, 205] on button "Next" at bounding box center [433, 260] width 30 height 9
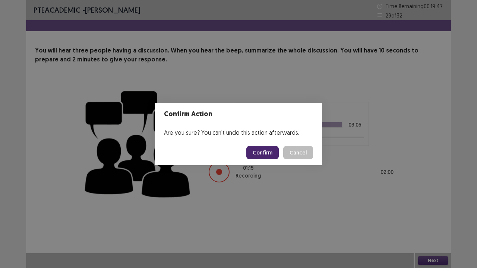
click at [259, 153] on button "Confirm" at bounding box center [262, 152] width 32 height 13
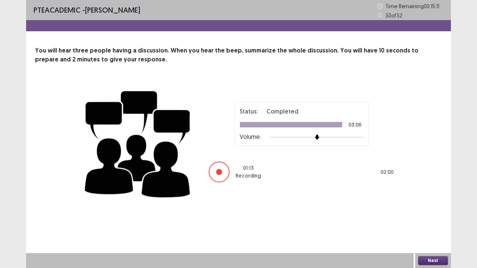
click at [428, 205] on button "Next" at bounding box center [433, 260] width 30 height 9
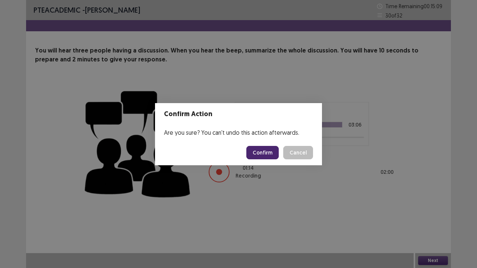
click at [263, 153] on button "Confirm" at bounding box center [262, 152] width 32 height 13
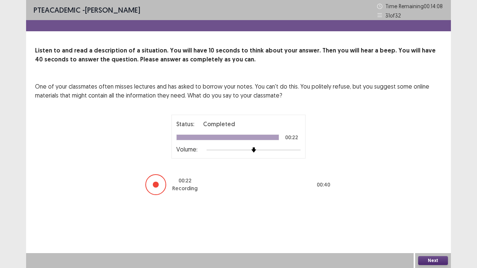
click at [428, 205] on button "Next" at bounding box center [433, 260] width 30 height 9
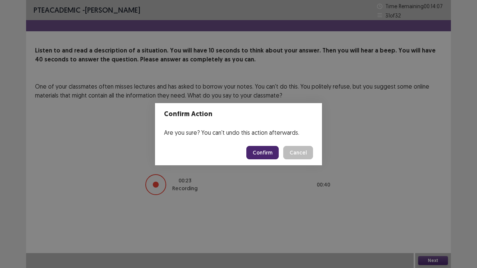
click at [269, 152] on button "Confirm" at bounding box center [262, 152] width 32 height 13
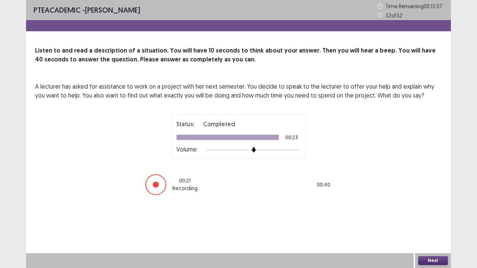
click at [432, 205] on button "Next" at bounding box center [433, 260] width 30 height 9
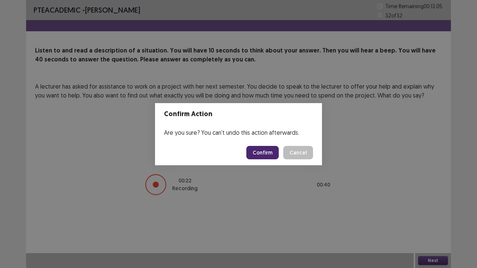
click at [263, 148] on button "Confirm" at bounding box center [262, 152] width 32 height 13
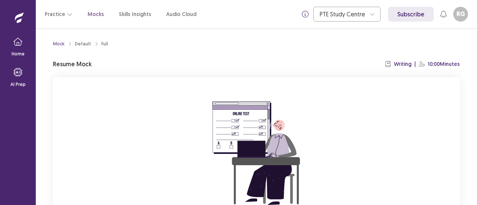
click at [92, 16] on p "Mocks" at bounding box center [96, 14] width 16 height 8
